Goal: Task Accomplishment & Management: Manage account settings

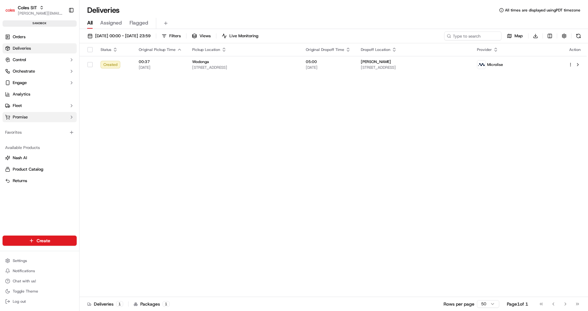
click at [39, 118] on button "Promise" at bounding box center [40, 117] width 74 height 10
click at [36, 132] on ul "Delivery Windows" at bounding box center [39, 127] width 65 height 10
click at [47, 124] on link "Delivery Windows" at bounding box center [39, 127] width 59 height 9
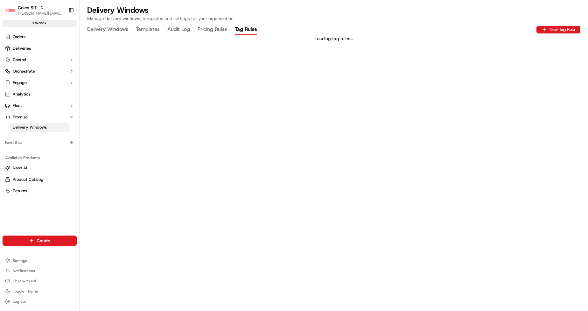
click at [238, 31] on Rules "Tag Rules" at bounding box center [246, 29] width 22 height 11
click at [214, 31] on Rules "Pricing Rules" at bounding box center [212, 29] width 30 height 11
click at [243, 27] on Rules "Tag Rules" at bounding box center [246, 29] width 22 height 11
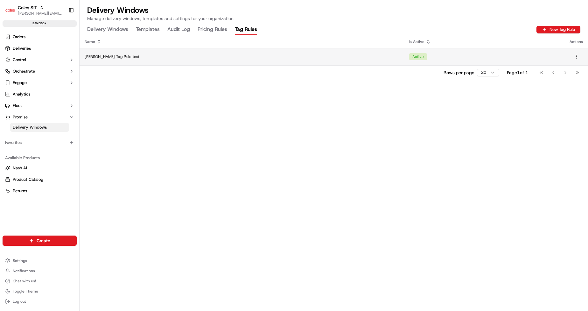
click at [246, 57] on div "[PERSON_NAME] Tag Rule test" at bounding box center [242, 56] width 314 height 5
click at [236, 51] on td "[PERSON_NAME] Tag Rule test" at bounding box center [241, 56] width 324 height 17
click at [403, 55] on td "Active" at bounding box center [483, 56] width 161 height 17
click at [293, 62] on td "[PERSON_NAME] Tag Rule test" at bounding box center [241, 56] width 324 height 17
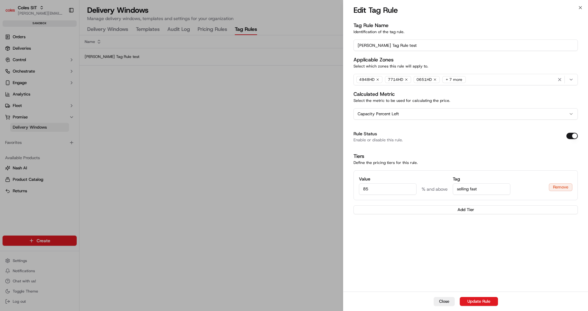
click at [499, 81] on div "4948HD 7714HD 0651HD + 7 more" at bounding box center [465, 80] width 221 height 10
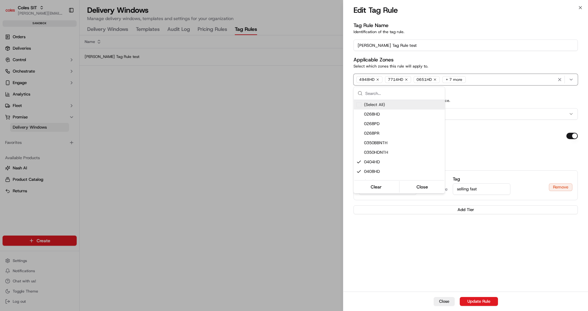
click at [453, 78] on div at bounding box center [294, 155] width 588 height 311
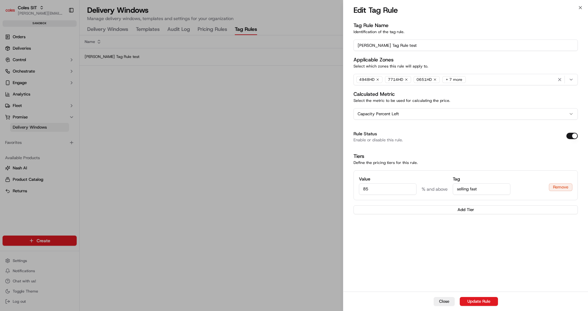
click at [453, 78] on div "+ 7 more" at bounding box center [454, 79] width 24 height 7
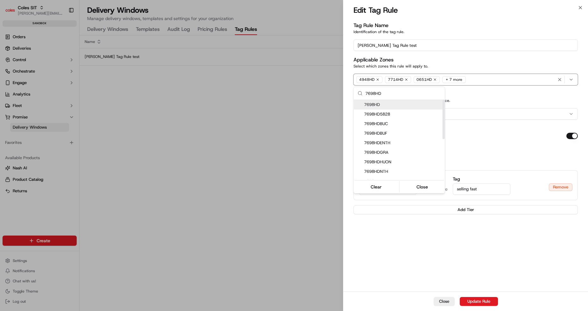
type input "7698HD"
click at [393, 103] on span "7698HD" at bounding box center [403, 105] width 78 height 6
click at [398, 240] on div at bounding box center [294, 155] width 588 height 311
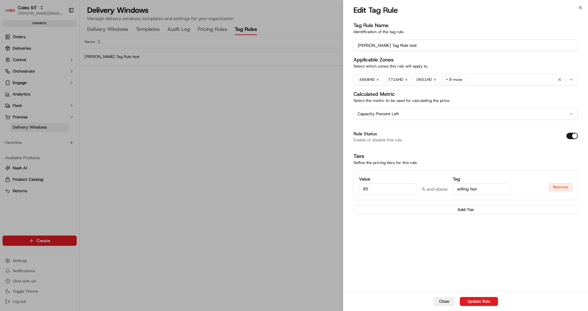
click at [451, 79] on div "+ 8 more" at bounding box center [454, 79] width 24 height 7
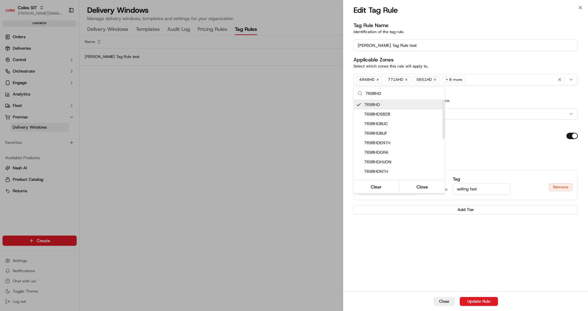
click at [492, 100] on div at bounding box center [294, 155] width 588 height 311
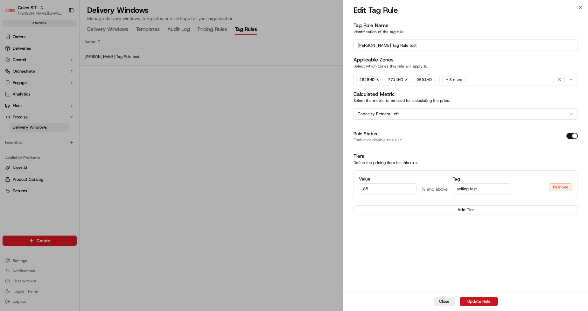
click at [478, 304] on button "Update Rule" at bounding box center [478, 301] width 38 height 9
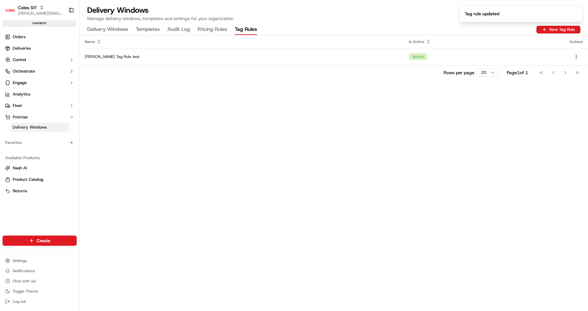
click at [201, 29] on Rules "Pricing Rules" at bounding box center [212, 29] width 30 height 11
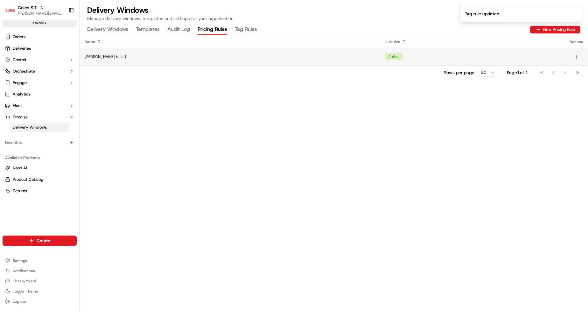
click at [492, 63] on td "Active" at bounding box center [471, 56] width 185 height 17
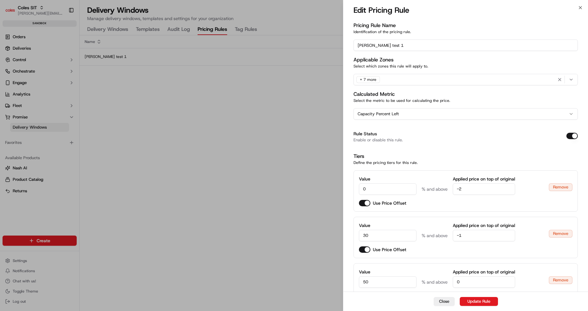
click at [365, 81] on div "+ 7 more" at bounding box center [368, 79] width 24 height 7
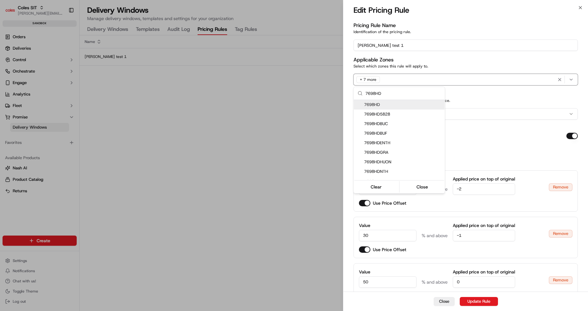
type input "7698HD"
click at [390, 104] on span "7698HD" at bounding box center [403, 105] width 78 height 6
click at [512, 138] on div at bounding box center [294, 155] width 588 height 311
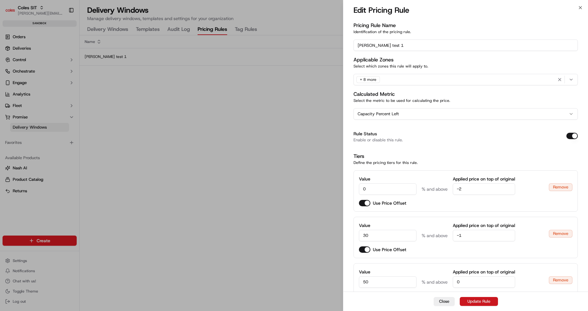
click at [484, 302] on button "Update Rule" at bounding box center [478, 301] width 38 height 9
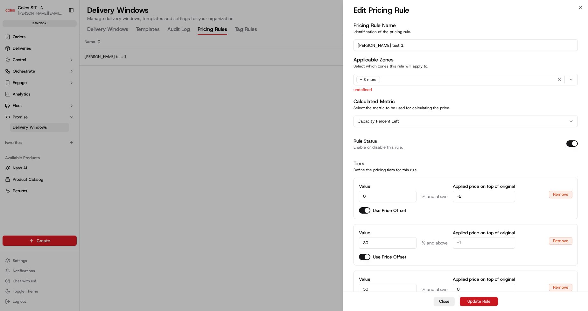
click at [476, 300] on button "Update Rule" at bounding box center [478, 301] width 38 height 9
click at [369, 79] on div "+ 8 more" at bounding box center [368, 79] width 24 height 7
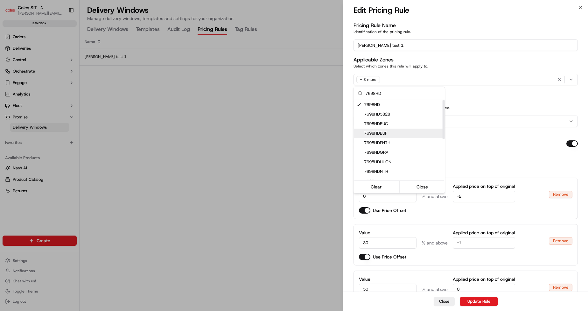
click at [492, 140] on div at bounding box center [294, 155] width 588 height 311
